Goal: Find specific page/section: Find specific page/section

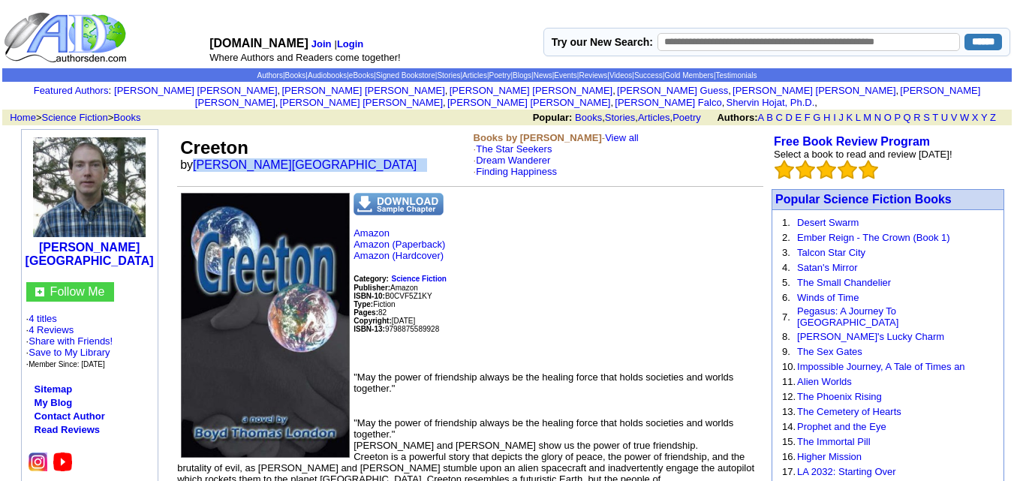
drag, startPoint x: 189, startPoint y: 152, endPoint x: 341, endPoint y: 153, distance: 151.7
click at [341, 153] on td "Creeton by [PERSON_NAME]" at bounding box center [323, 154] width 293 height 51
copy font "[PERSON_NAME][GEOGRAPHIC_DATA]"
drag, startPoint x: 279, startPoint y: 129, endPoint x: 175, endPoint y: 123, distance: 103.8
click at [177, 129] on td "Creeton by [PERSON_NAME]" at bounding box center [323, 154] width 293 height 51
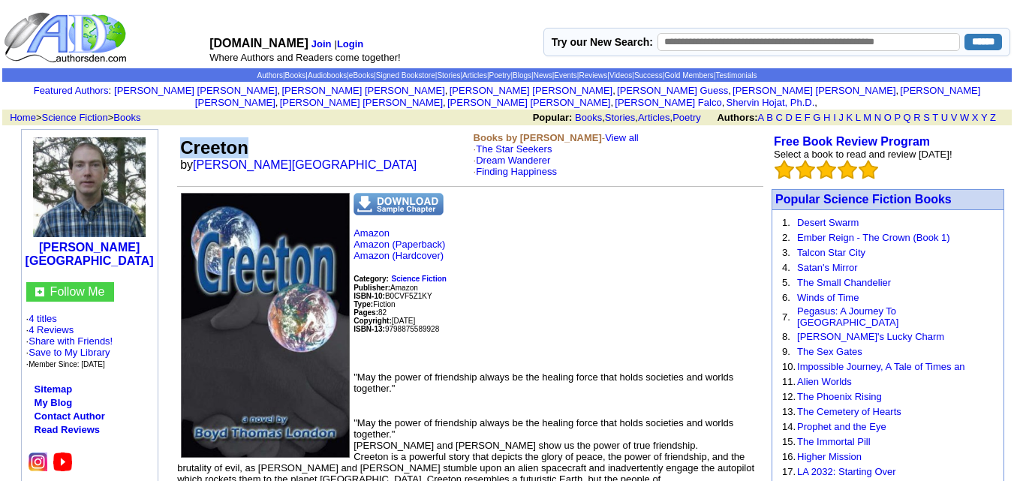
click at [311, 140] on td "Creeton by [PERSON_NAME]" at bounding box center [323, 154] width 293 height 51
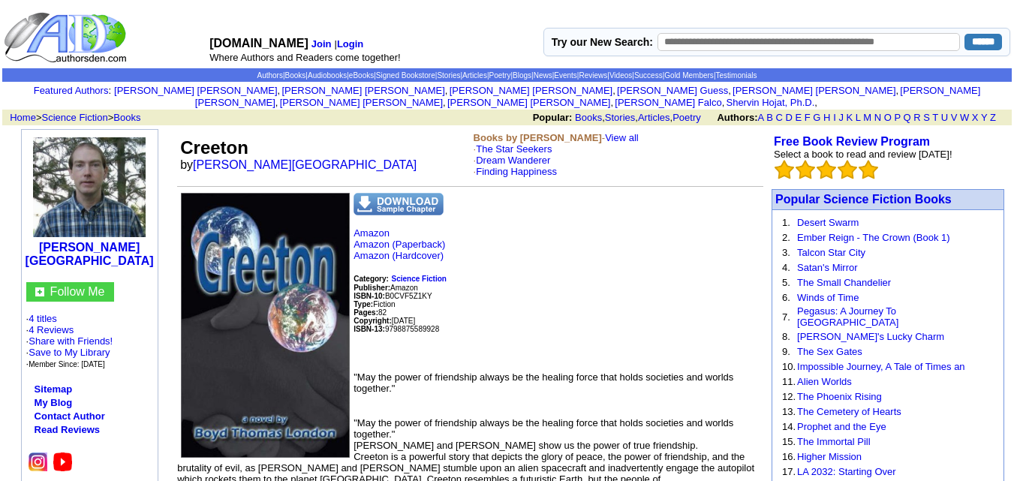
drag, startPoint x: 174, startPoint y: 135, endPoint x: 190, endPoint y: 119, distance: 22.3
click at [190, 129] on td "Creeton by [PERSON_NAME]" at bounding box center [323, 154] width 293 height 51
drag, startPoint x: 175, startPoint y: 132, endPoint x: 183, endPoint y: 132, distance: 8.3
click at [183, 132] on td "Creeton by [PERSON_NAME]" at bounding box center [323, 154] width 293 height 51
drag, startPoint x: 182, startPoint y: 132, endPoint x: 205, endPoint y: 140, distance: 24.5
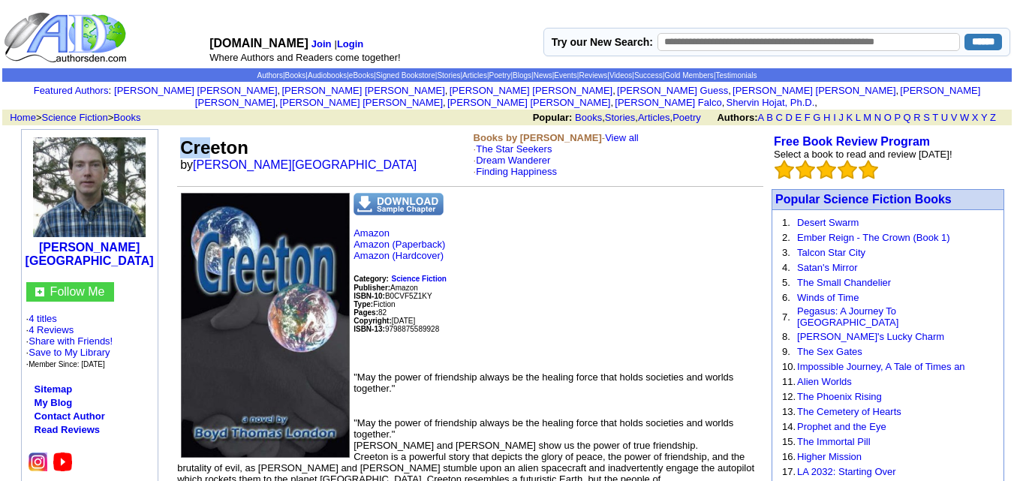
click at [206, 140] on font "Creeton" at bounding box center [214, 147] width 68 height 20
click at [167, 136] on align\=\"left\" "[PERSON_NAME][GEOGRAPHIC_DATA] Follow Me · 4 titles · 4 Reviews · Share with Fr…" at bounding box center [89, 367] width 167 height 477
drag, startPoint x: 180, startPoint y: 130, endPoint x: 288, endPoint y: 164, distance: 112.6
click at [288, 164] on td "Creeton by [PERSON_NAME]" at bounding box center [323, 154] width 293 height 51
copy td "Creeton by [PERSON_NAME]"
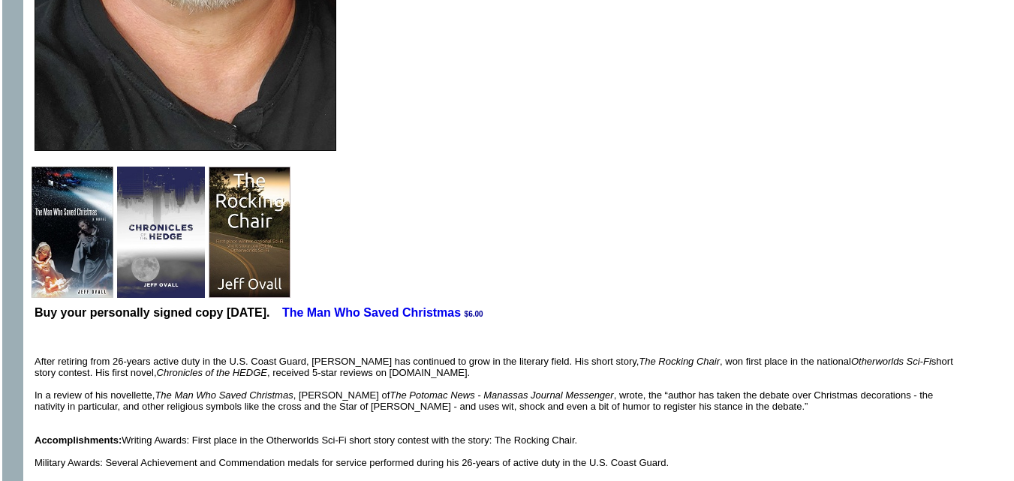
scroll to position [502, 0]
